Goal: Information Seeking & Learning: Learn about a topic

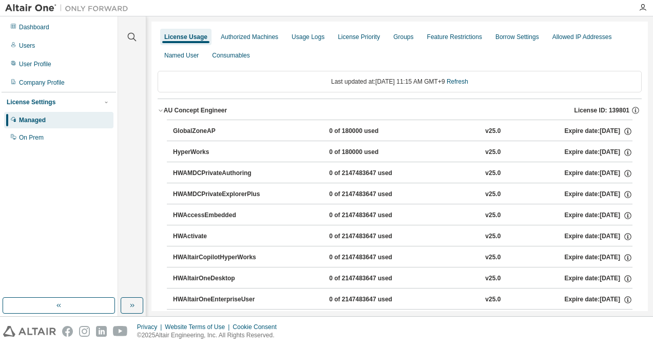
click at [164, 110] on div "AU Concept Engineer" at bounding box center [195, 110] width 63 height 8
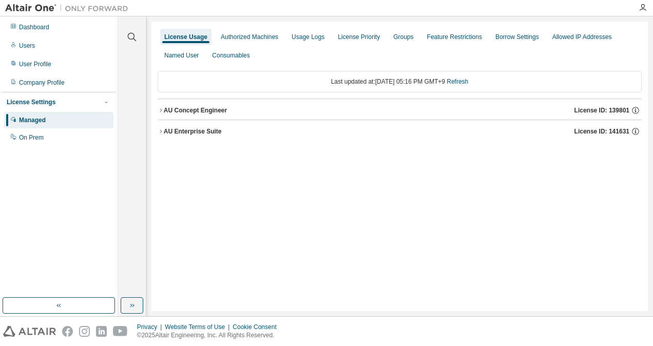
click at [158, 111] on icon "button" at bounding box center [161, 110] width 6 height 6
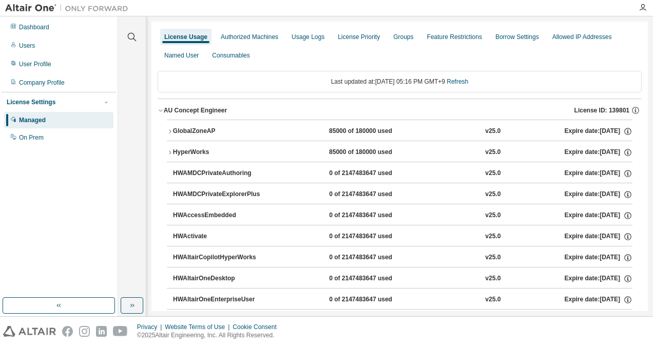
click at [181, 132] on div "GlobalZoneAP" at bounding box center [219, 131] width 92 height 9
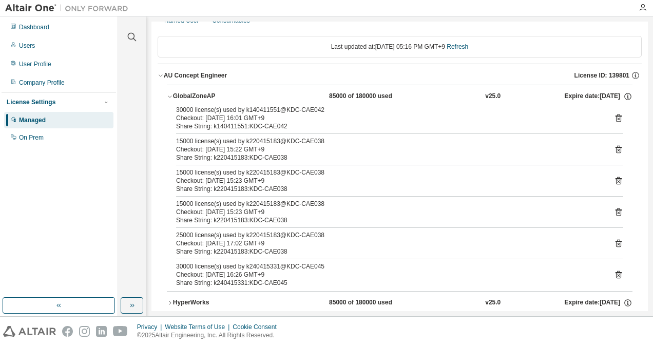
scroll to position [51, 0]
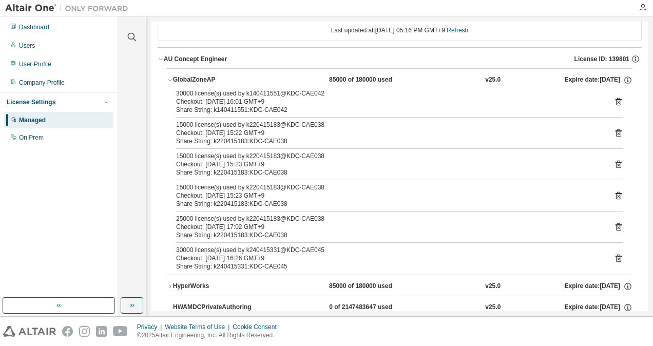
click at [163, 60] on icon "button" at bounding box center [161, 59] width 6 height 6
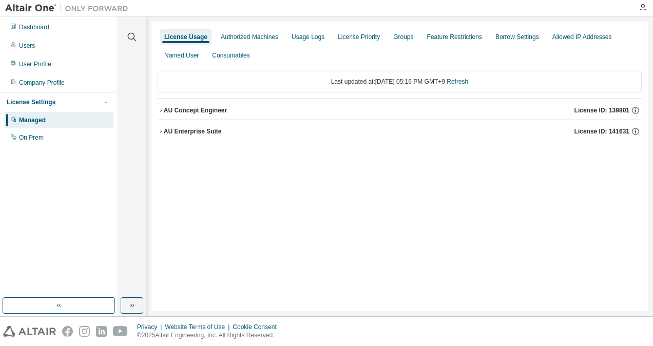
scroll to position [0, 0]
